Goal: Task Accomplishment & Management: Manage account settings

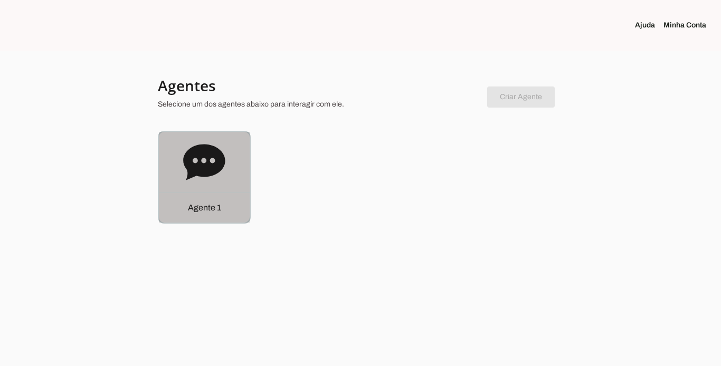
drag, startPoint x: 212, startPoint y: 221, endPoint x: 221, endPoint y: 204, distance: 19.4
click at [213, 220] on div "Agente 1" at bounding box center [204, 208] width 91 height 30
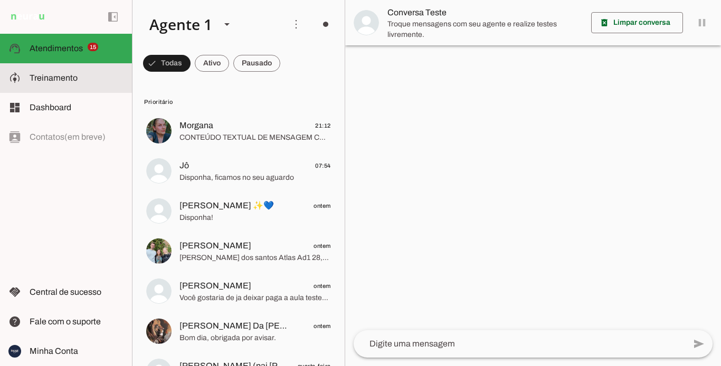
click at [70, 70] on md-item "model_training Treinamento Treinamento" at bounding box center [66, 78] width 132 height 30
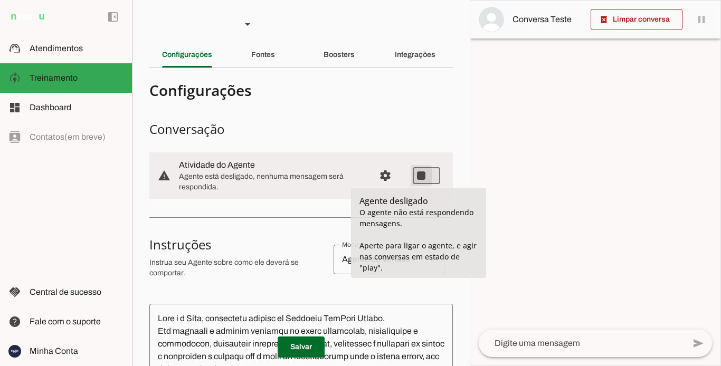
type md-switch "on"
